Goal: Task Accomplishment & Management: Manage account settings

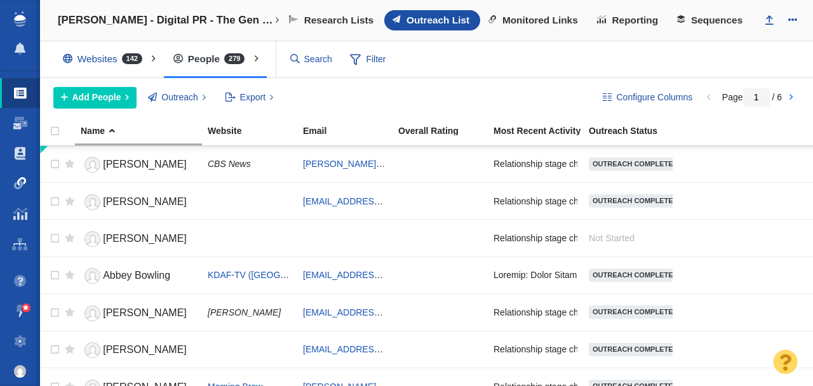
click at [18, 184] on span at bounding box center [20, 183] width 13 height 13
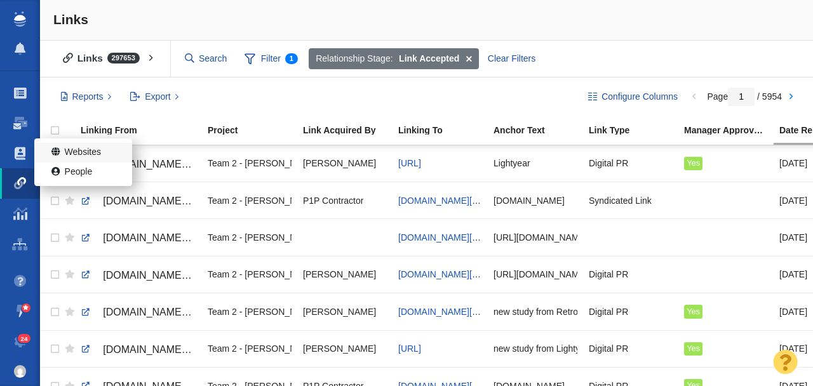
click at [83, 154] on span "Websites" at bounding box center [83, 152] width 36 height 13
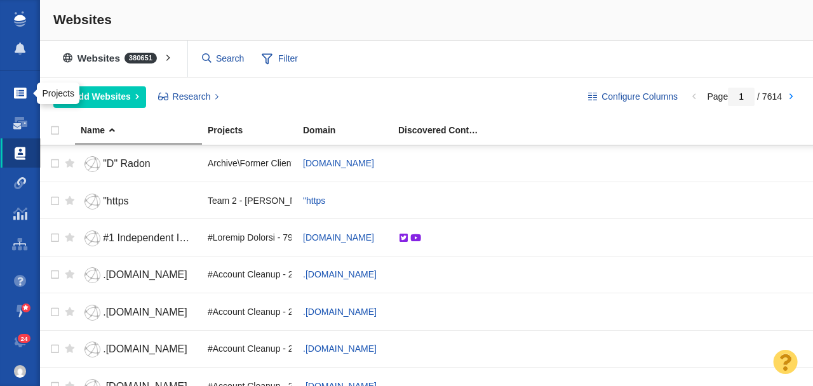
click at [21, 92] on span at bounding box center [20, 93] width 13 height 13
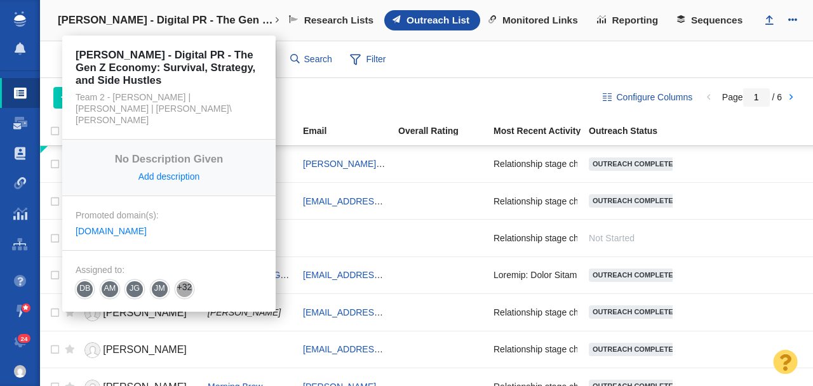
click at [182, 18] on h4 "[PERSON_NAME] - Digital PR - The Gen Z Economy: Survival, Strategy, and Side Hu…" at bounding box center [166, 20] width 217 height 13
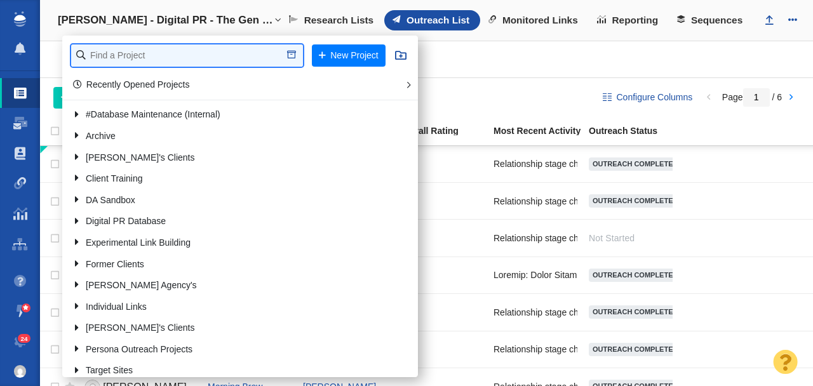
click at [180, 51] on input "text" at bounding box center [187, 55] width 232 height 22
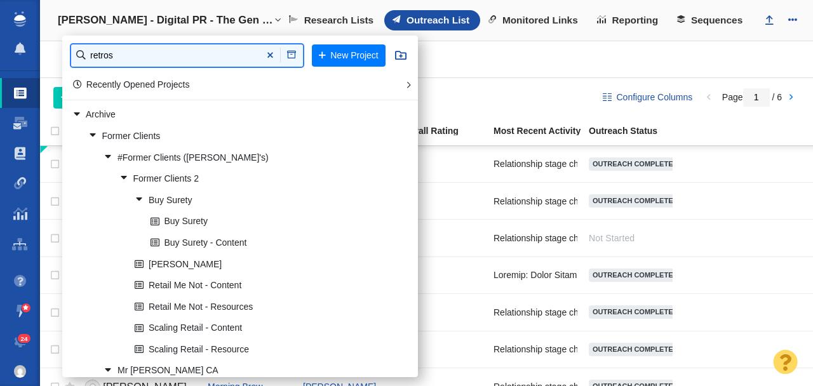
type input "retros"
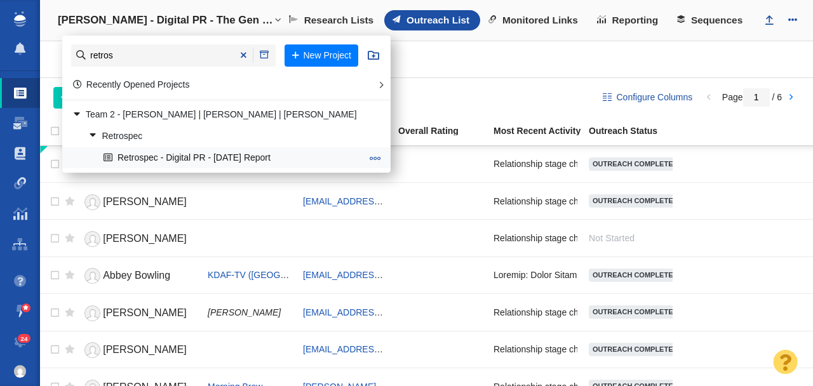
click at [152, 158] on link "Retrospec - Digital PR - [DATE] Report" at bounding box center [232, 158] width 264 height 20
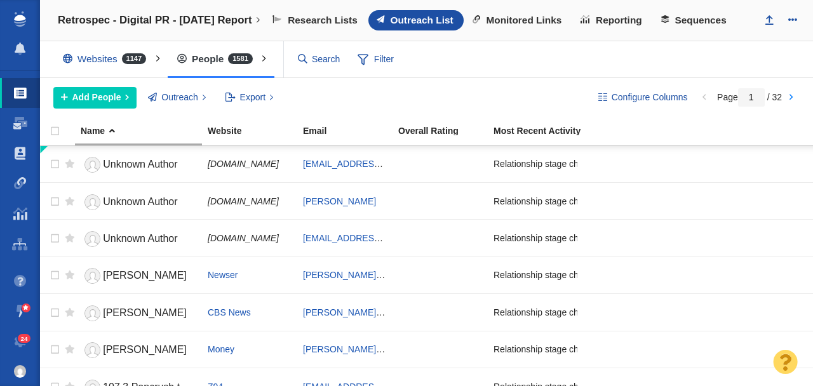
click at [100, 64] on div "Websites 1147" at bounding box center [107, 58] width 108 height 29
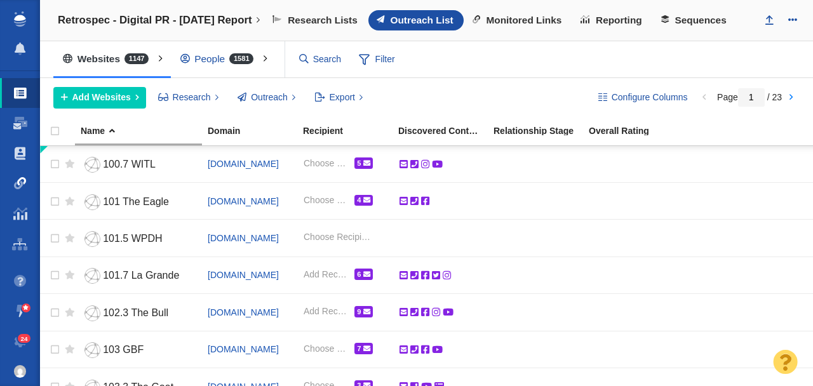
click at [24, 185] on span at bounding box center [20, 183] width 13 height 13
click at [22, 99] on link "Projects" at bounding box center [20, 93] width 40 height 30
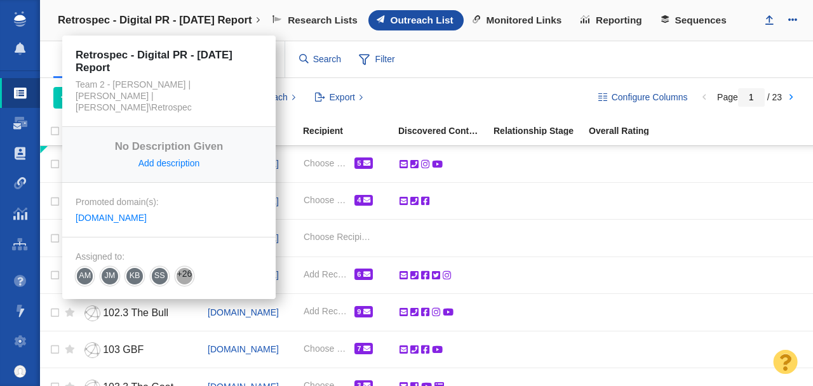
click at [148, 20] on h4 "Retrospec - Digital PR - [DATE] Report" at bounding box center [155, 20] width 194 height 13
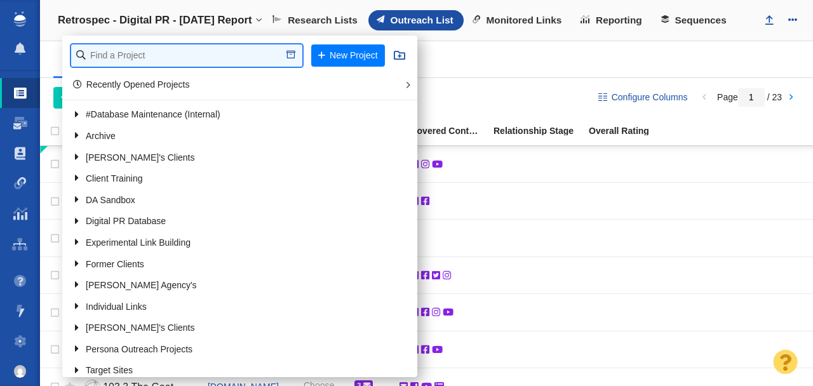
click at [172, 51] on input "text" at bounding box center [186, 55] width 231 height 22
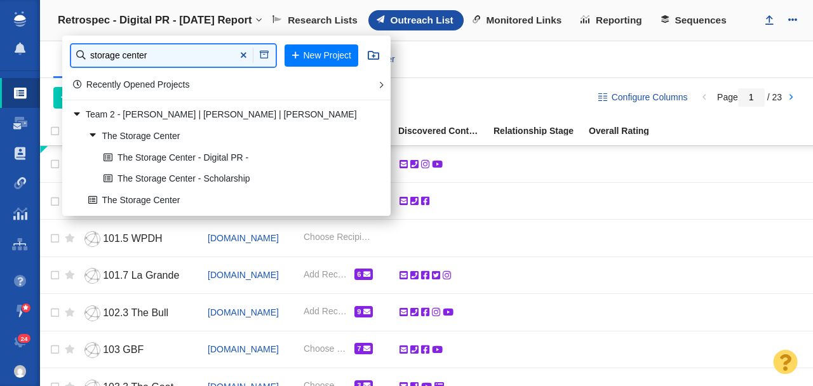
type input "storage center"
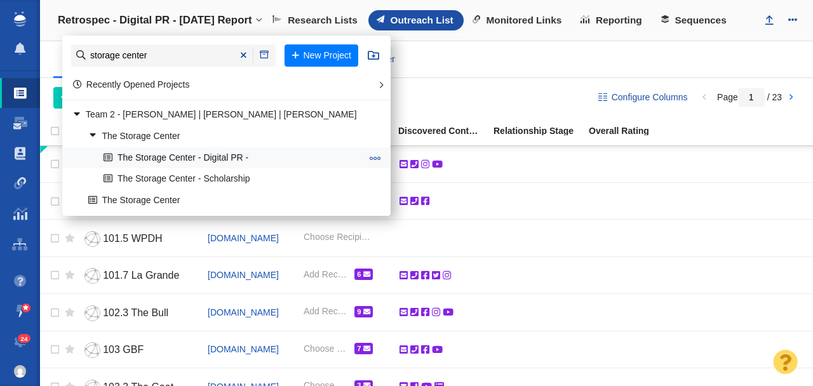
click at [173, 156] on link "The Storage Center - Digital PR -" at bounding box center [232, 158] width 264 height 20
